Goal: Task Accomplishment & Management: Use online tool/utility

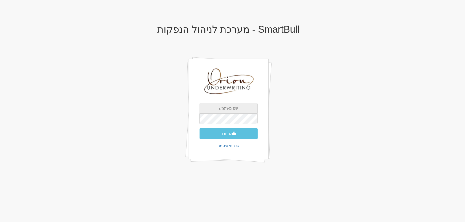
type input "[EMAIL_ADDRESS][DOMAIN_NAME]"
click at [243, 108] on input "[EMAIL_ADDRESS][DOMAIN_NAME]" at bounding box center [229, 108] width 58 height 11
click at [351, 118] on div "SmartBull - מערכת לניהול הנפקות galf@orion-uw.com התחבר שכחתי סיסמה" at bounding box center [229, 100] width 312 height 162
click at [227, 132] on button "התחבר" at bounding box center [229, 133] width 58 height 11
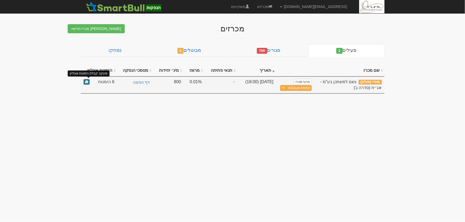
click at [87, 83] on span at bounding box center [86, 81] width 3 height 3
